Goal: Information Seeking & Learning: Learn about a topic

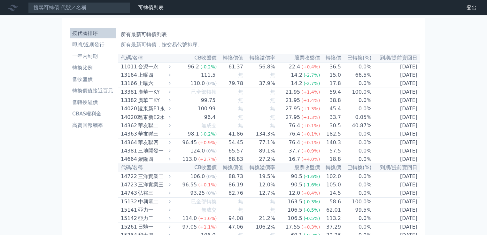
click at [90, 49] on link "即將/近期發行" at bounding box center [93, 45] width 46 height 10
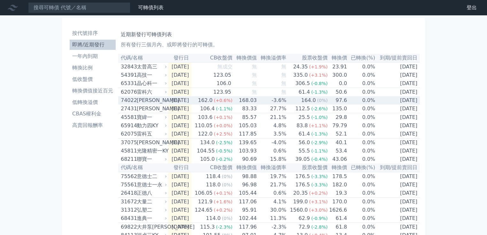
click at [191, 104] on td "[DATE]" at bounding box center [179, 100] width 23 height 8
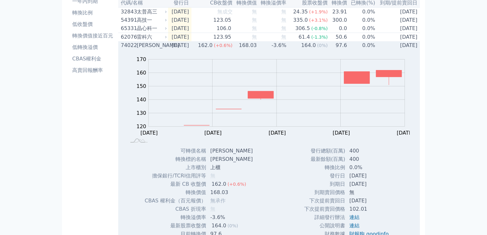
scroll to position [51, 0]
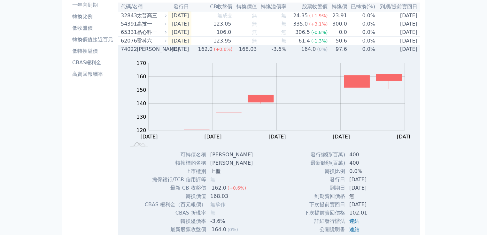
click at [165, 51] on icon at bounding box center [166, 49] width 4 height 4
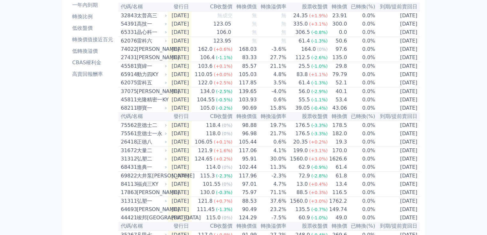
click at [71, 162] on div "按代號排序 即將/近期發行 一年內到期 轉換比例 低收盤價 轉換價值接近百元 低轉換溢價 CBAS權利金 高賣回報酬率" at bounding box center [92, 182] width 51 height 416
click at [165, 50] on div "74022 [PERSON_NAME]" at bounding box center [144, 49] width 47 height 8
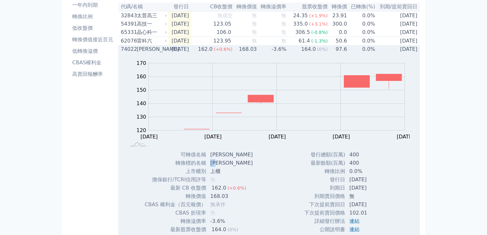
drag, startPoint x: 211, startPoint y: 165, endPoint x: 219, endPoint y: 165, distance: 8.6
click at [219, 165] on td "[PERSON_NAME]" at bounding box center [231, 163] width 51 height 8
copy td "[PERSON_NAME]"
click at [264, 53] on td "-3.6%" at bounding box center [272, 49] width 30 height 8
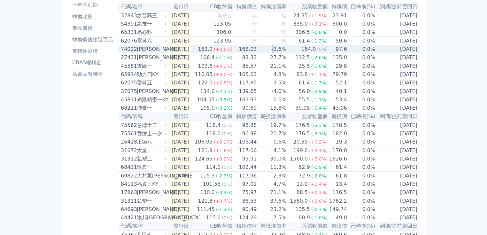
click at [264, 53] on td "-3.6%" at bounding box center [272, 49] width 30 height 8
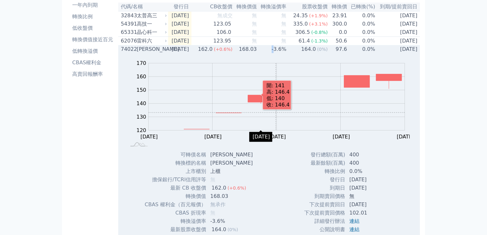
scroll to position [26, 0]
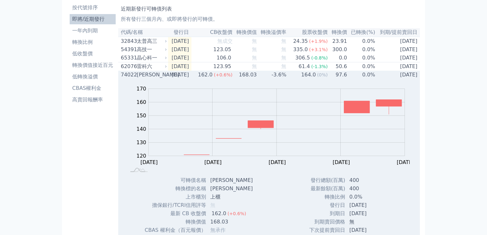
click at [230, 77] on span "(+0.6%)" at bounding box center [223, 74] width 19 height 5
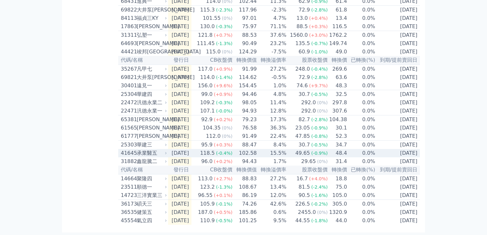
scroll to position [245, 0]
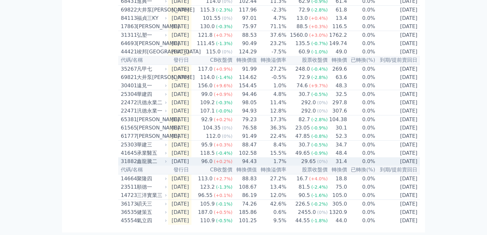
click at [278, 157] on td "1.7%" at bounding box center [272, 161] width 30 height 8
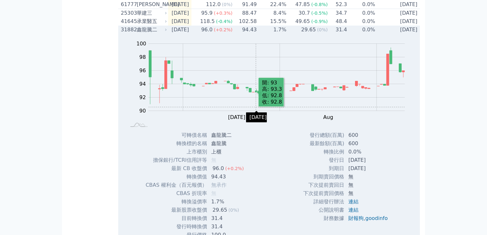
scroll to position [347, 0]
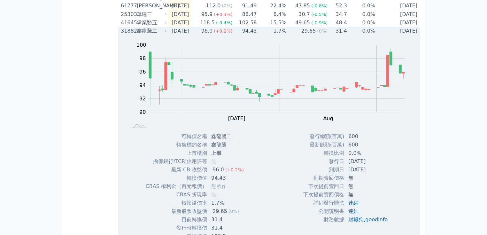
click at [232, 34] on span "(+0.2%)" at bounding box center [223, 30] width 19 height 5
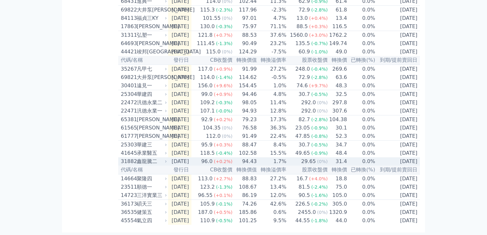
click at [232, 159] on span "(+0.2%)" at bounding box center [223, 161] width 19 height 5
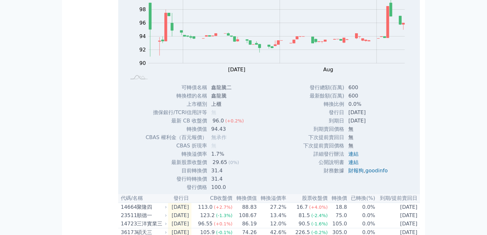
scroll to position [398, 0]
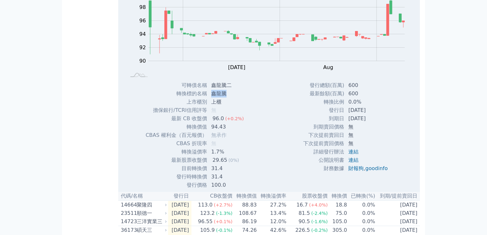
drag, startPoint x: 213, startPoint y: 118, endPoint x: 232, endPoint y: 116, distance: 18.9
click at [232, 98] on td "鑫龍騰" at bounding box center [228, 93] width 42 height 8
copy td "鑫龍騰"
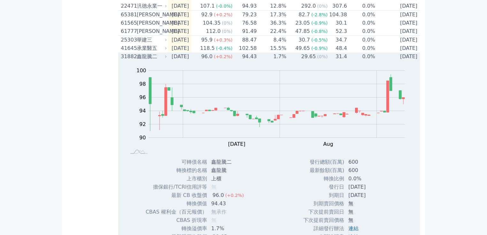
click at [203, 61] on td "96.0 (+0.2%)" at bounding box center [211, 56] width 41 height 8
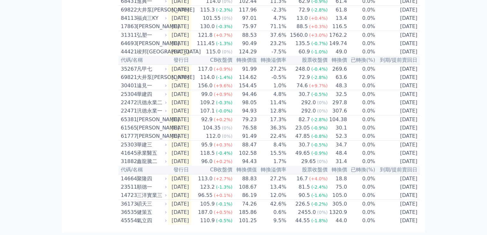
click at [76, 190] on div "按代號排序 即將/近期發行 一年內到期 轉換比例 低收盤價 轉換價值接近百元 低轉換溢價 CBAS權利金 高賣回報酬率" at bounding box center [92, 17] width 51 height 416
click at [191, 157] on td "[DATE]" at bounding box center [179, 161] width 23 height 8
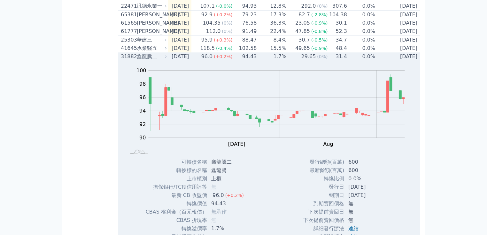
click at [186, 61] on td "[DATE]" at bounding box center [179, 56] width 23 height 8
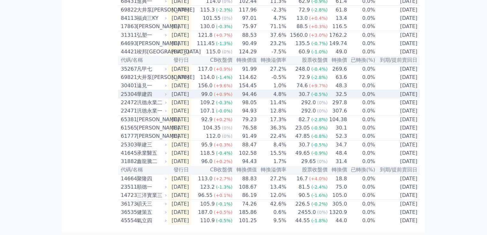
scroll to position [245, 0]
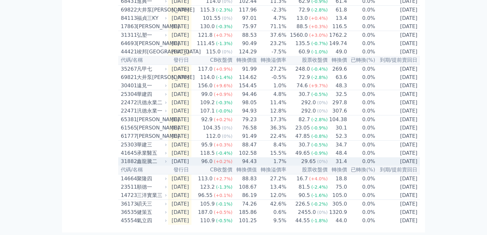
click at [210, 157] on td "96.0 (+0.2%)" at bounding box center [211, 161] width 41 height 8
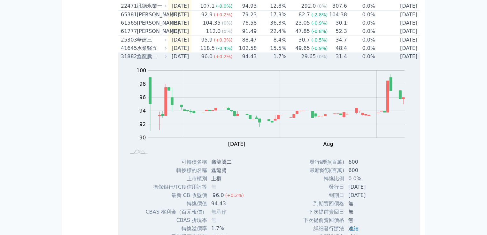
click at [163, 60] on div "鑫龍騰二" at bounding box center [151, 57] width 29 height 8
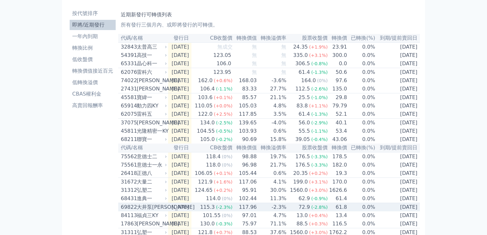
scroll to position [0, 0]
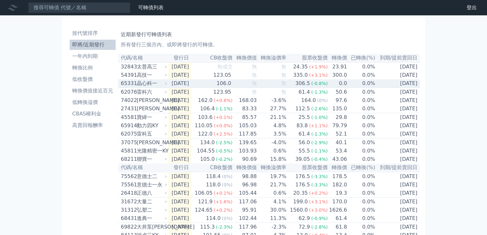
click at [248, 88] on td "無" at bounding box center [245, 83] width 24 height 9
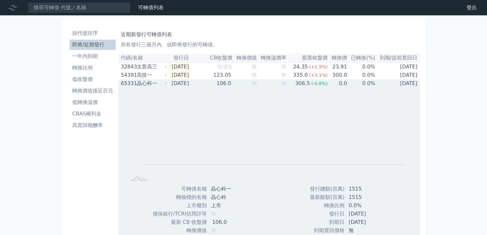
click at [248, 88] on td "無" at bounding box center [245, 83] width 24 height 8
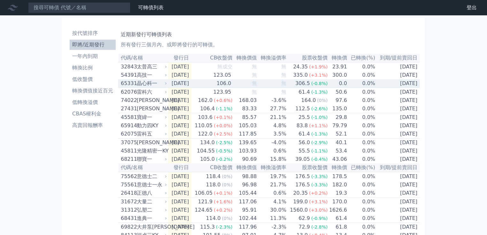
click at [248, 88] on td "無" at bounding box center [245, 83] width 24 height 9
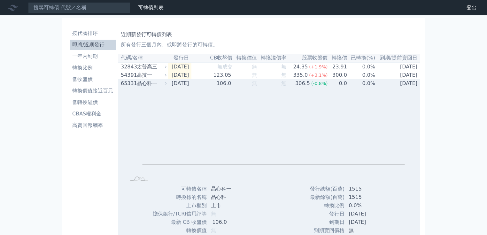
click at [182, 84] on td "[DATE]" at bounding box center [179, 83] width 23 height 8
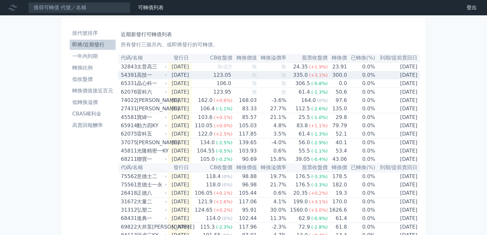
click at [182, 79] on td "[DATE]" at bounding box center [179, 75] width 23 height 8
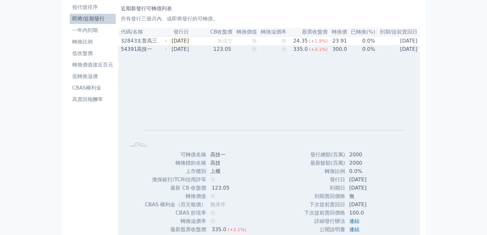
scroll to position [26, 0]
click at [240, 51] on td "無" at bounding box center [245, 49] width 24 height 8
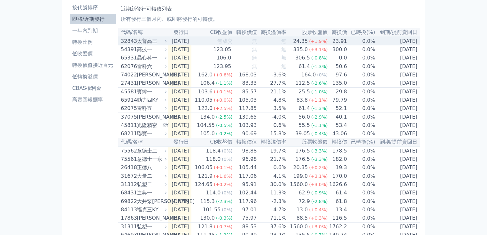
click at [233, 45] on div "無成交" at bounding box center [224, 41] width 15 height 8
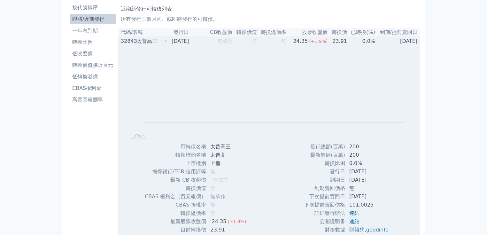
click at [272, 157] on div "Zoom Out L L Chart created using amCharts library 可轉債名稱 太普高三 轉換標的名稱 太普高 上市櫃別 上櫃…" at bounding box center [269, 147] width 302 height 205
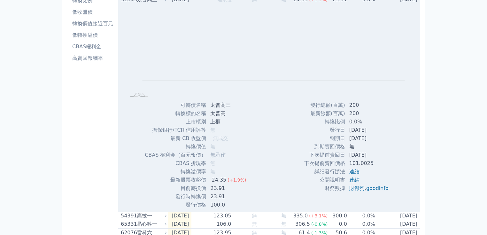
scroll to position [77, 0]
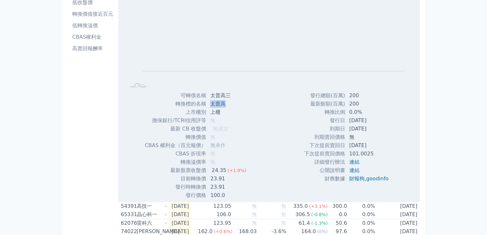
drag, startPoint x: 209, startPoint y: 105, endPoint x: 230, endPoint y: 105, distance: 21.1
click at [230, 105] on td "太普高" at bounding box center [228, 104] width 45 height 8
copy td "太普高"
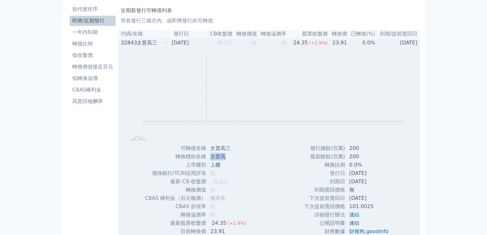
scroll to position [0, 0]
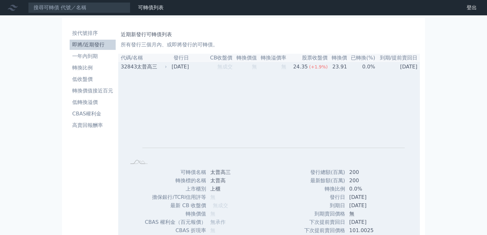
click at [165, 67] on icon at bounding box center [166, 67] width 4 height 4
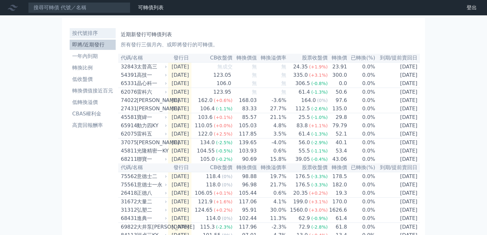
click at [81, 30] on li "按代號排序" at bounding box center [93, 33] width 46 height 8
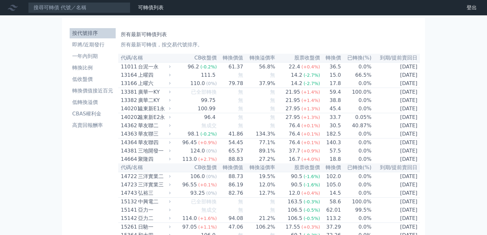
scroll to position [1306, 0]
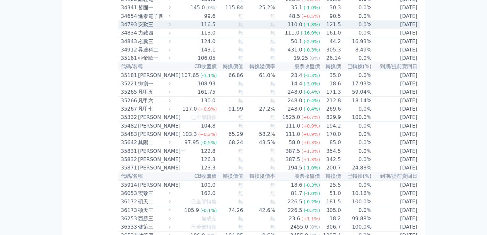
click at [286, 29] on td "110.0 (-1.8%)" at bounding box center [297, 24] width 45 height 8
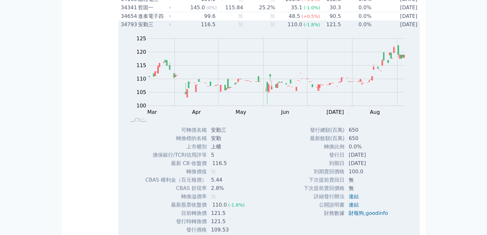
click at [147, 28] on div "安勤三" at bounding box center [153, 25] width 31 height 8
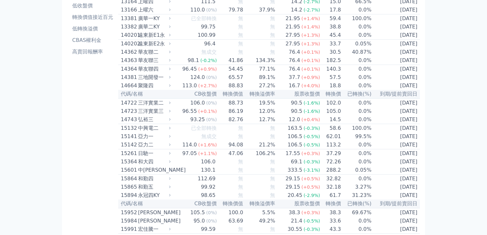
scroll to position [5, 0]
